Goal: Find specific page/section: Find specific page/section

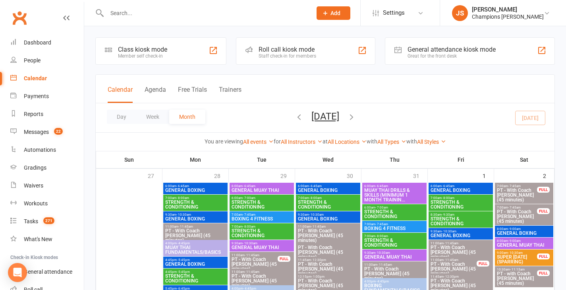
scroll to position [515, 0]
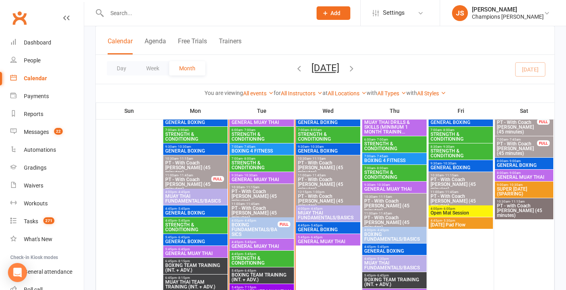
click at [327, 227] on span "GENERAL BOXING" at bounding box center [328, 229] width 61 height 5
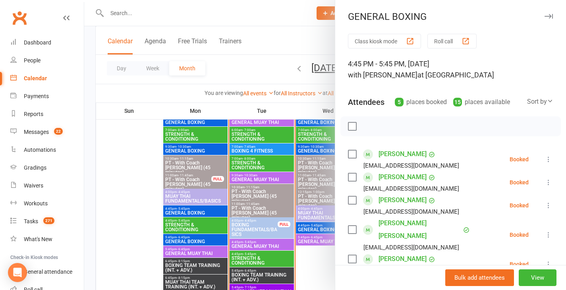
click at [319, 265] on div at bounding box center [325, 145] width 482 height 290
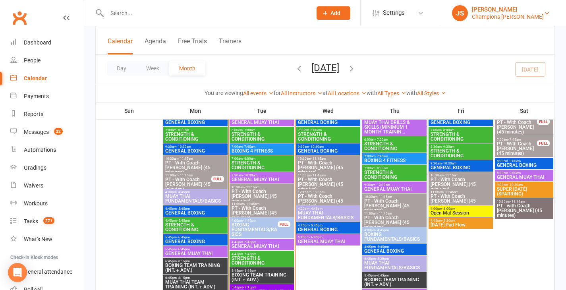
click at [532, 17] on div "Champions Gym Myaree" at bounding box center [508, 16] width 72 height 7
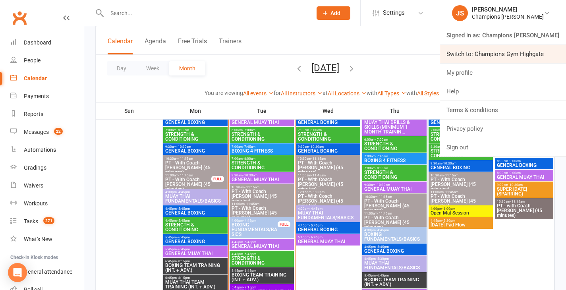
click at [519, 50] on link "Switch to: Champions Gym Highgate" at bounding box center [503, 54] width 126 height 18
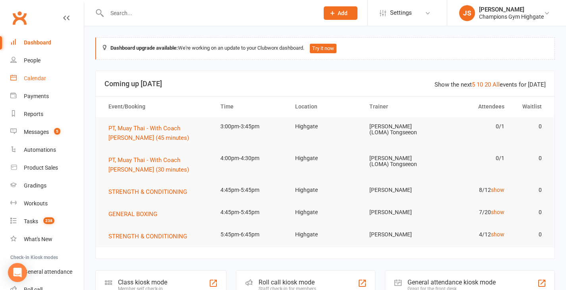
click at [43, 81] on div "Calendar" at bounding box center [35, 78] width 22 height 6
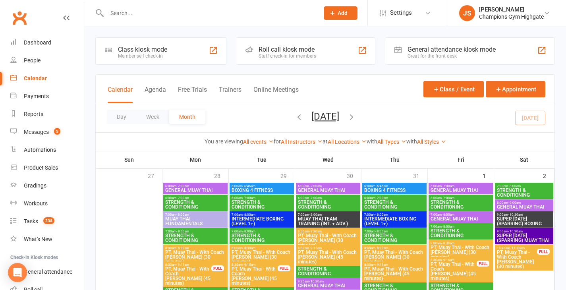
click at [41, 80] on div "Calendar" at bounding box center [35, 78] width 23 height 6
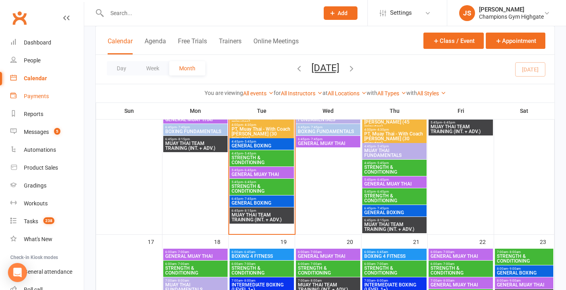
scroll to position [1141, 0]
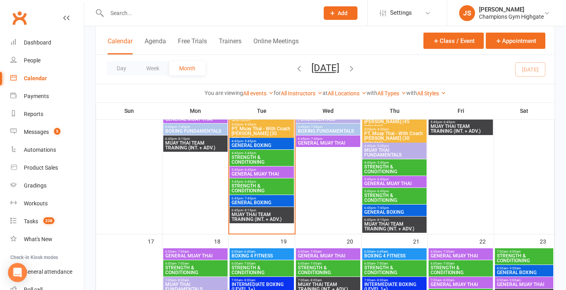
click at [256, 173] on span "GENERAL MUAY THAI" at bounding box center [261, 174] width 61 height 5
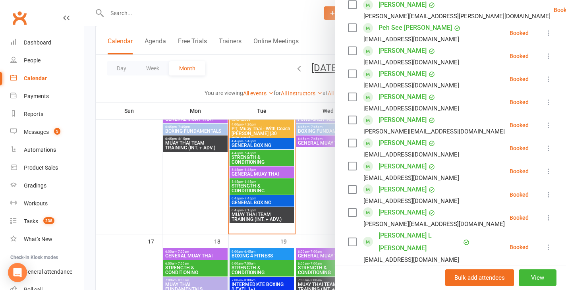
scroll to position [347, 0]
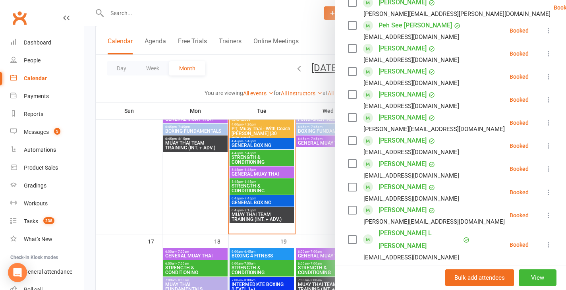
click at [206, 201] on div at bounding box center [325, 145] width 482 height 290
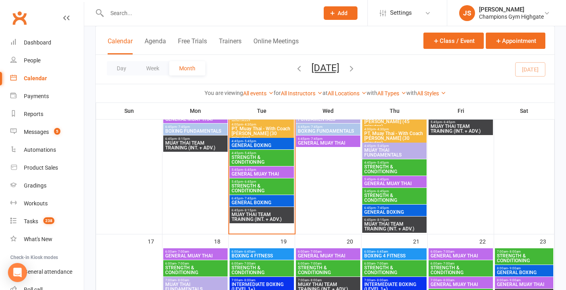
click at [253, 217] on span "MUAY THAI TEAM TRAINING (INT. + ADV.)" at bounding box center [261, 217] width 61 height 10
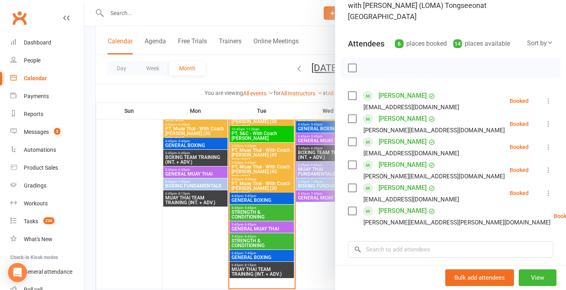
scroll to position [73, 0]
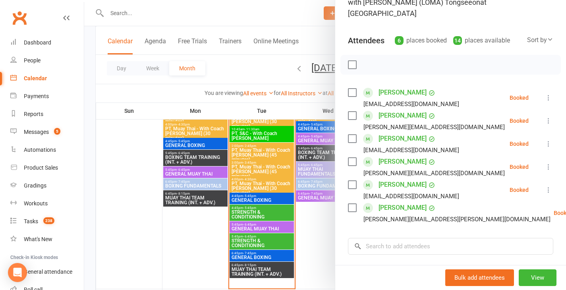
click at [302, 234] on div at bounding box center [325, 145] width 482 height 290
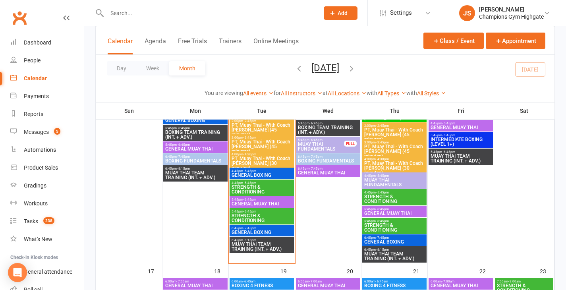
scroll to position [1114, 0]
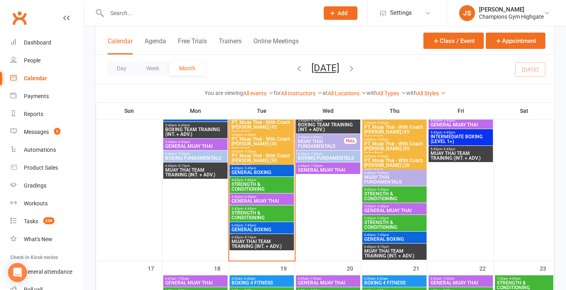
click at [276, 173] on span "GENERAL BOXING" at bounding box center [261, 172] width 61 height 5
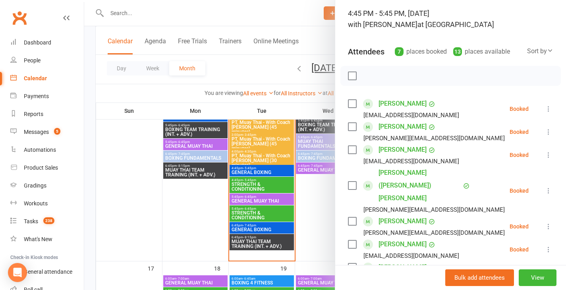
scroll to position [62, 0]
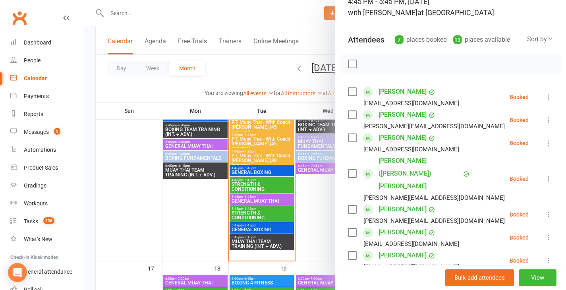
click at [182, 211] on div at bounding box center [325, 145] width 482 height 290
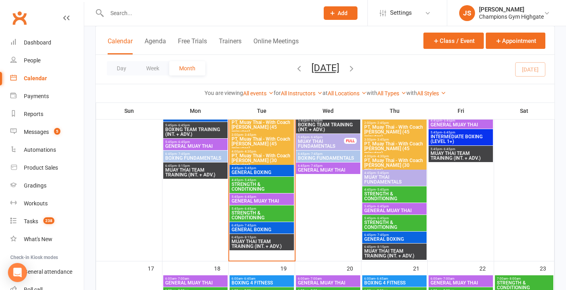
click at [256, 200] on span "GENERAL MUAY THAI" at bounding box center [261, 201] width 61 height 5
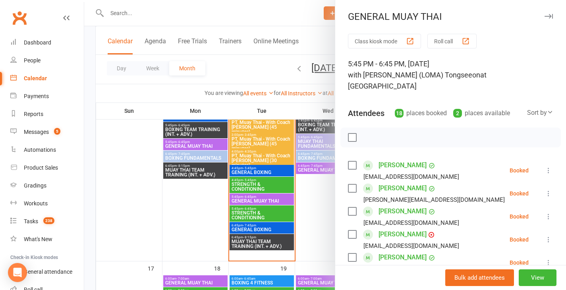
click at [144, 202] on div at bounding box center [325, 145] width 482 height 290
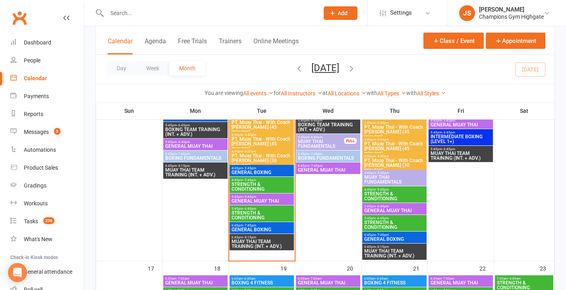
click at [245, 240] on span "MUAY THAI TEAM TRAINING (INT. + ADV.)" at bounding box center [261, 244] width 61 height 10
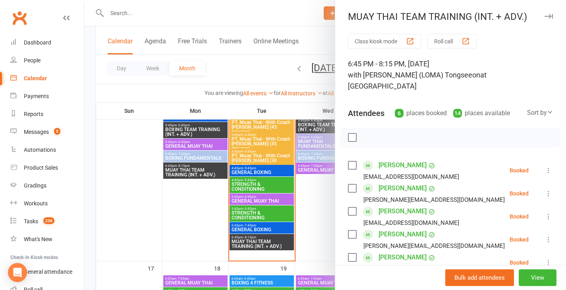
click at [148, 217] on div at bounding box center [325, 145] width 482 height 290
